Goal: Navigation & Orientation: Find specific page/section

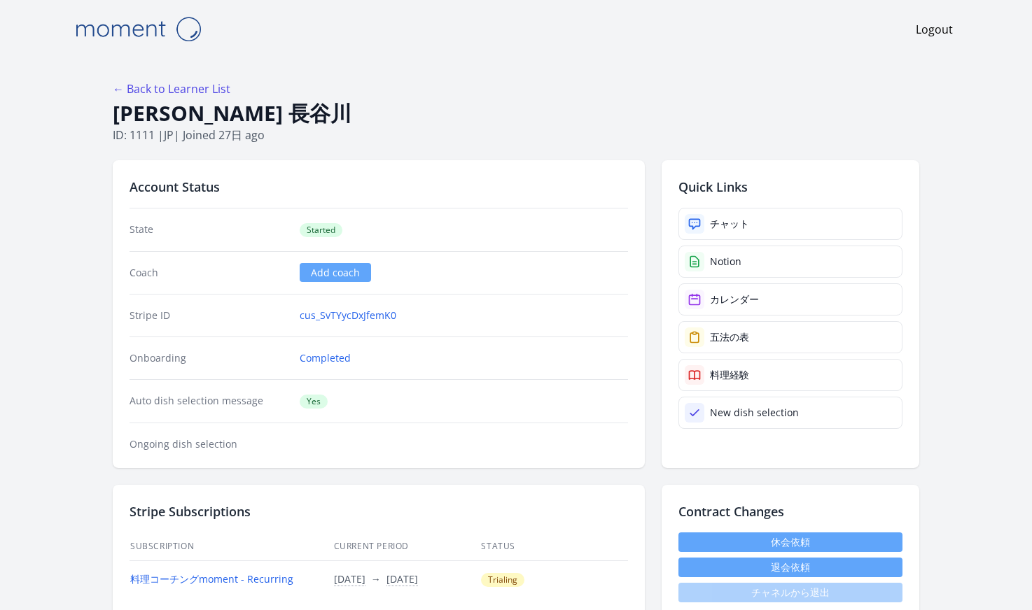
scroll to position [97, 0]
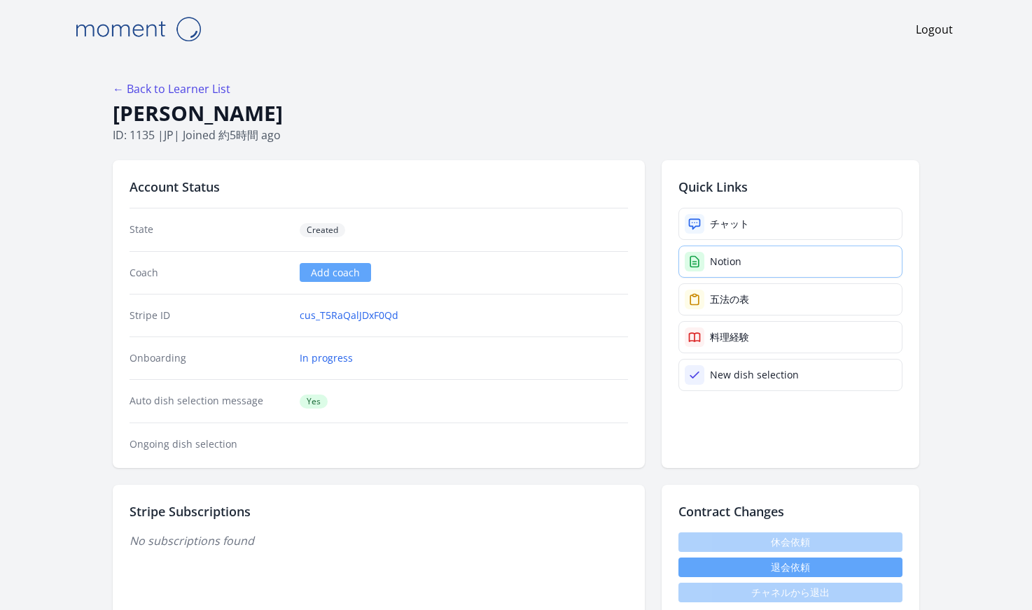
click at [715, 255] on div "Notion" at bounding box center [725, 262] width 31 height 14
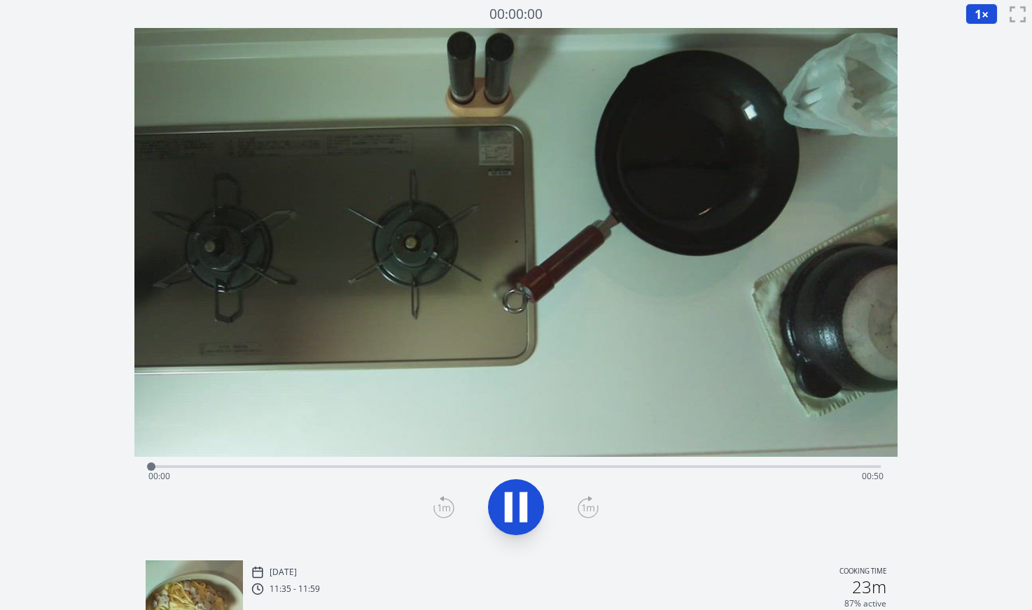
click at [808, 468] on div "Time elapsed: 00:00 Time remaining: 00:50" at bounding box center [515, 476] width 735 height 22
click at [757, 468] on div "Time elapsed: 00:47 Time remaining: 00:03" at bounding box center [515, 476] width 735 height 22
